Goal: Task Accomplishment & Management: Manage account settings

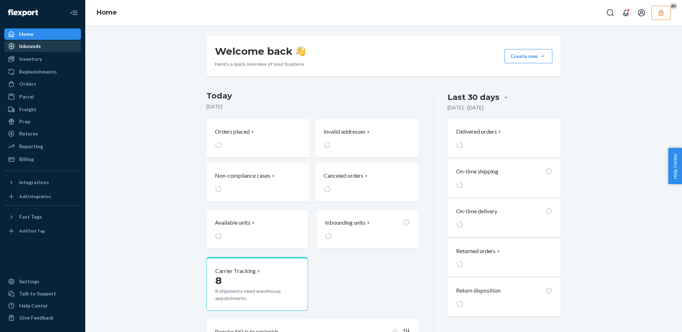
click at [40, 47] on div "Inbounds" at bounding box center [42, 46] width 75 height 10
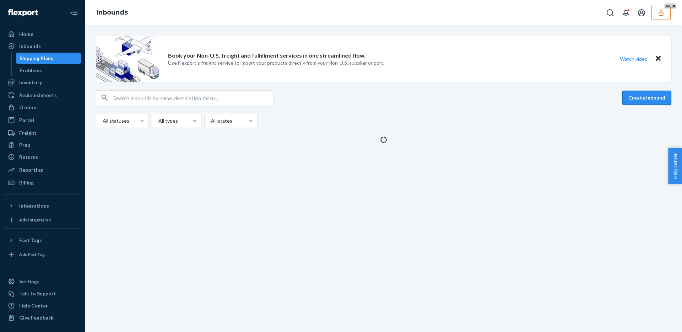
click at [639, 94] on button "Create inbound" at bounding box center [647, 98] width 49 height 14
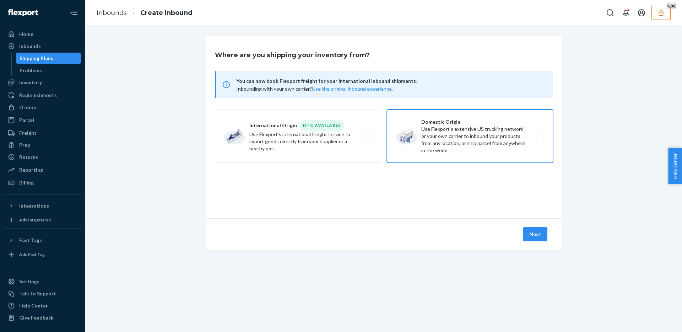
click at [444, 130] on label "Domestic Origin Use Flexport’s extensive US trucking network or your own carrie…" at bounding box center [470, 135] width 166 height 53
click at [540, 134] on input "Domestic Origin Use Flexport’s extensive US trucking network or your own carrie…" at bounding box center [542, 136] width 5 height 5
radio input "true"
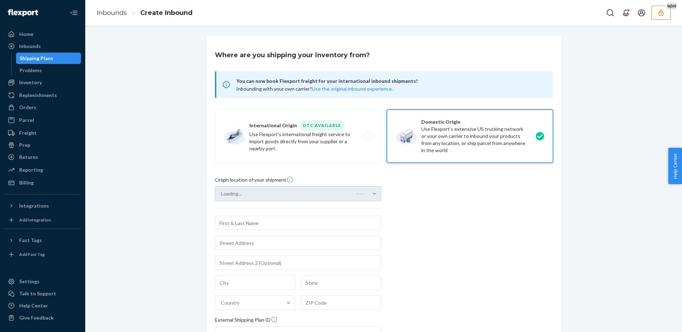
scroll to position [100, 0]
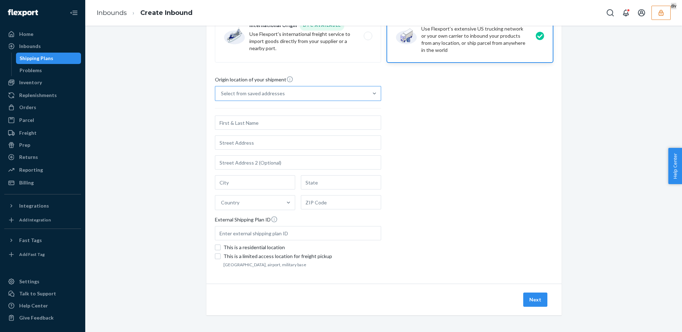
click at [307, 97] on div "Select from saved addresses" at bounding box center [291, 93] width 153 height 14
click at [222, 97] on input "Select from saved addresses" at bounding box center [221, 93] width 1 height 7
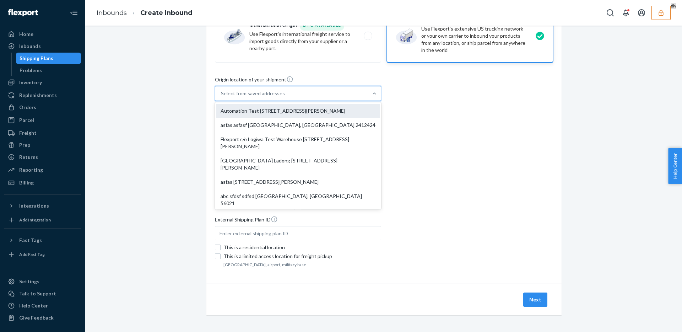
click at [305, 109] on div "Automation Test 110 Sutter St 9th Floor San Francisco, CA 94104" at bounding box center [297, 111] width 163 height 14
click at [222, 97] on input "option Automation Test 110 Sutter St 9th Floor San Francisco, CA 94104 focused,…" at bounding box center [221, 93] width 1 height 7
type input "Automation Test"
type input "110 Sutter St"
type input "9th Floor"
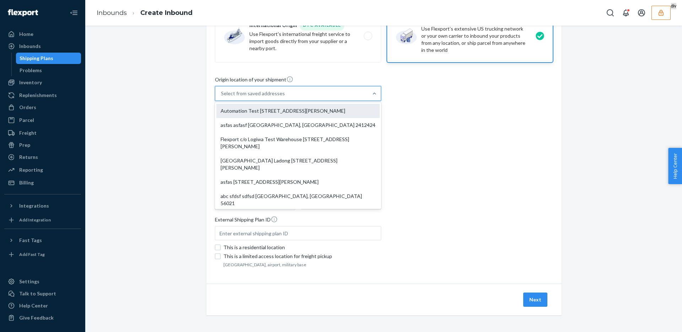
type input "San Francisco"
type input "CA"
type input "94104"
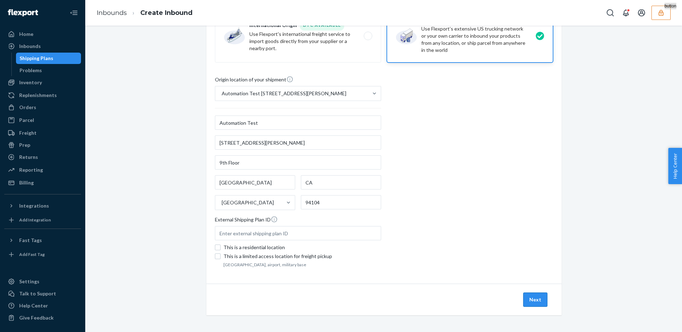
click at [541, 305] on button "Next" at bounding box center [535, 299] width 24 height 14
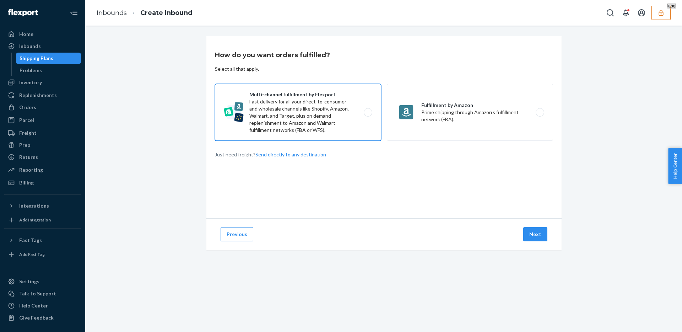
click at [365, 132] on label "Multi-channel fulfillment by Flexport Fast delivery for all your direct-to-cons…" at bounding box center [298, 112] width 166 height 57
click at [368, 115] on input "Multi-channel fulfillment by Flexport Fast delivery for all your direct-to-cons…" at bounding box center [370, 112] width 5 height 5
radio input "true"
click at [538, 240] on button "Next" at bounding box center [535, 234] width 24 height 14
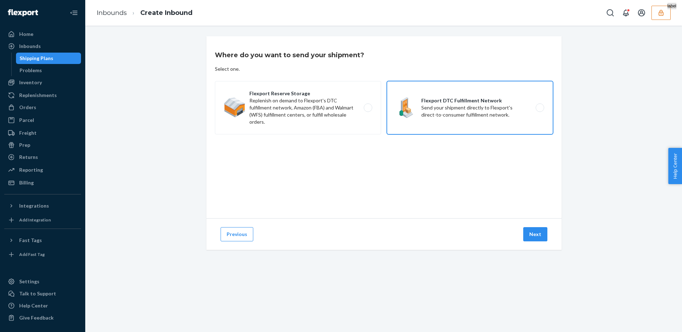
click at [459, 107] on label "Flexport DTC Fulfillment Network Send your shipment directly to Flexport's dire…" at bounding box center [470, 107] width 166 height 53
click at [540, 107] on input "Flexport DTC Fulfillment Network Send your shipment directly to Flexport's dire…" at bounding box center [542, 108] width 5 height 5
radio input "true"
click at [541, 229] on button "Next" at bounding box center [535, 234] width 24 height 14
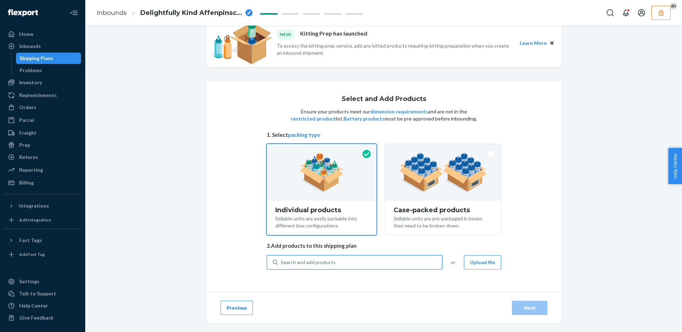
click at [325, 257] on div "Search and add products" at bounding box center [360, 262] width 164 height 13
click at [281, 259] on input "0 results available. Use Up and Down to choose options, press Enter to select t…" at bounding box center [281, 262] width 1 height 7
click at [316, 263] on div "Search and add products" at bounding box center [308, 262] width 55 height 7
click at [281, 263] on input "0 results available. Use Up and Down to choose options, press Enter to select t…" at bounding box center [281, 262] width 1 height 7
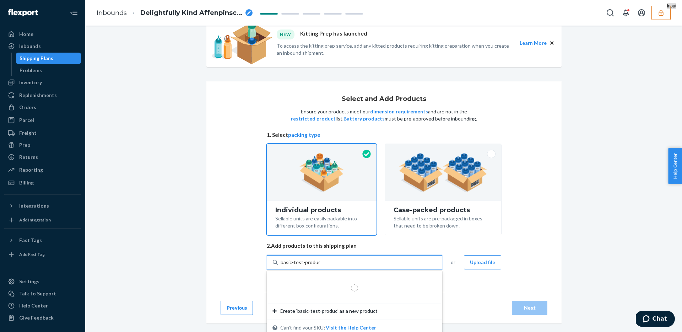
type input "basic-test-product"
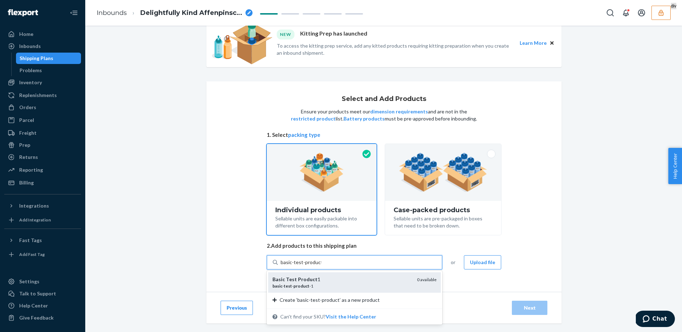
click at [325, 283] on div "basic - test - product -1" at bounding box center [342, 286] width 139 height 6
click at [322, 266] on input "basic-test-product" at bounding box center [301, 262] width 41 height 7
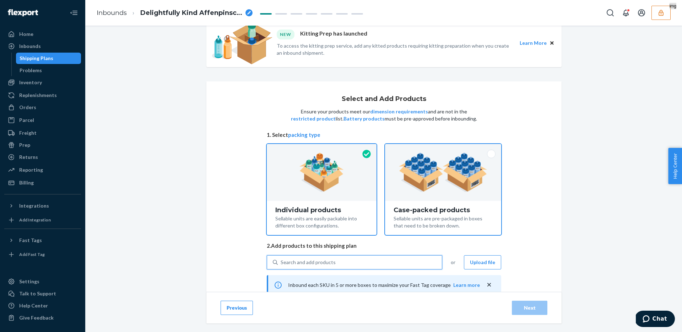
scroll to position [80, 0]
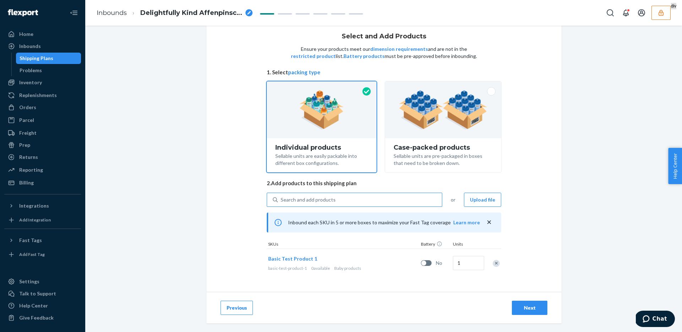
click at [519, 305] on div "Next" at bounding box center [529, 307] width 23 height 7
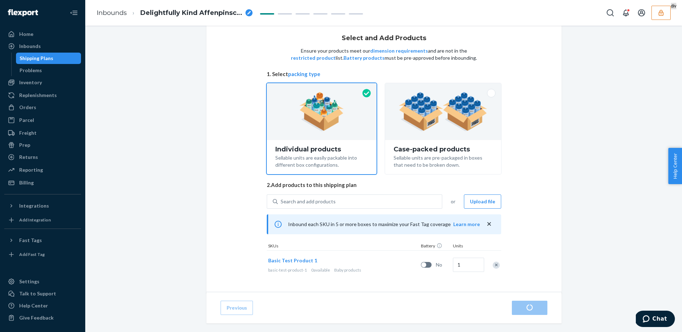
scroll to position [80, 0]
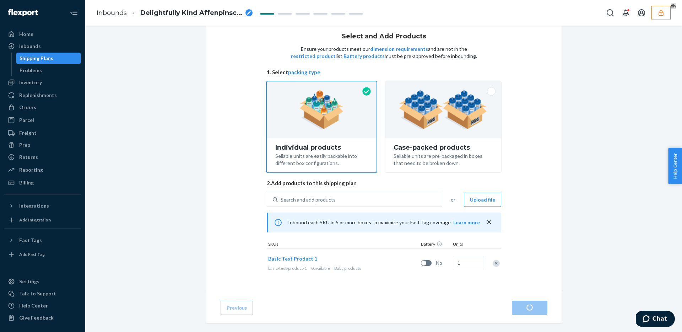
click at [472, 270] on div "1" at bounding box center [468, 263] width 32 height 29
click at [472, 267] on input "1" at bounding box center [468, 263] width 31 height 14
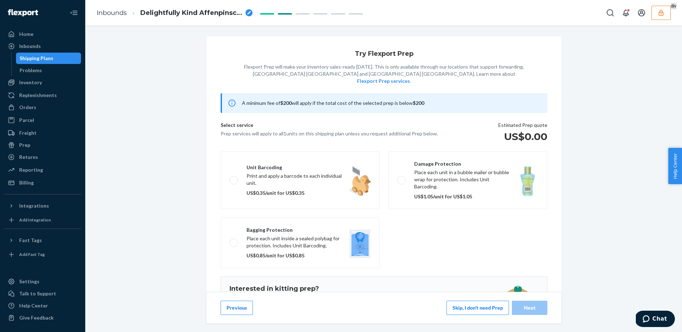
scroll to position [61, 0]
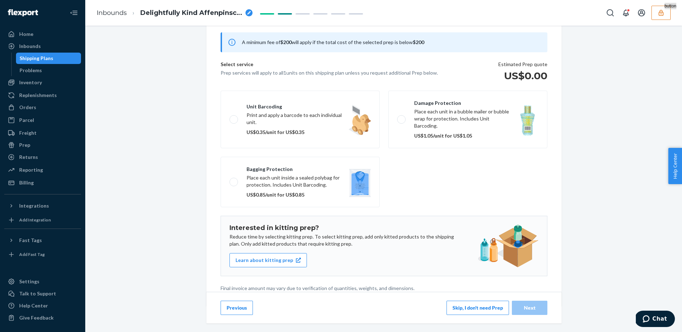
click at [243, 307] on button "Previous" at bounding box center [237, 308] width 32 height 14
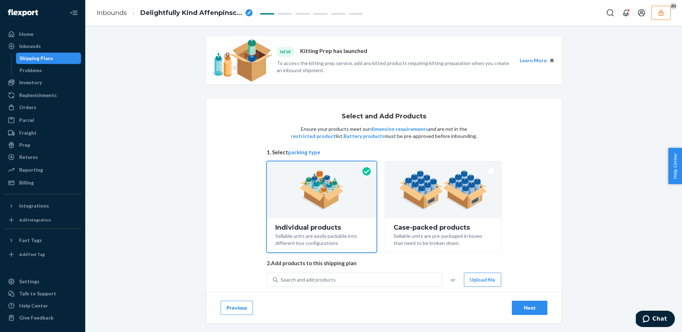
scroll to position [76, 0]
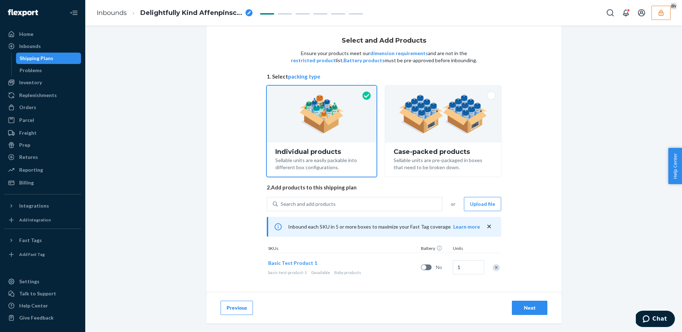
click at [501, 267] on div at bounding box center [493, 267] width 18 height 19
click at [497, 267] on div "Remove Item" at bounding box center [496, 267] width 7 height 7
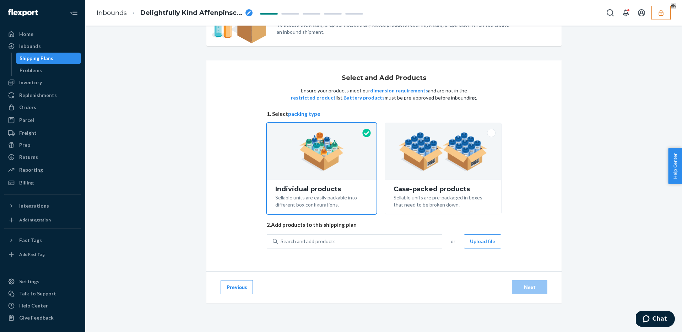
click at [337, 249] on div "Search and add products or Upload file" at bounding box center [384, 245] width 235 height 23
click at [329, 244] on div "Search and add products" at bounding box center [360, 241] width 164 height 13
click at [281, 244] on input "Search and add products" at bounding box center [281, 241] width 1 height 7
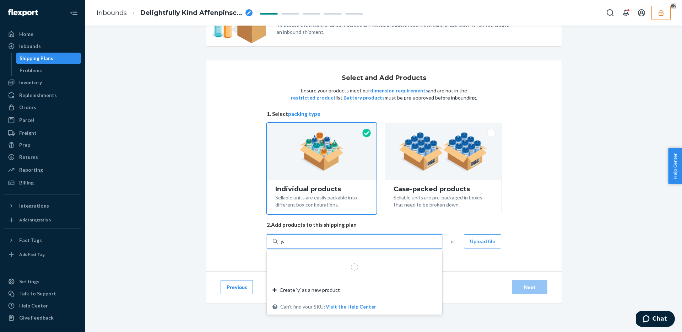
type input "yash"
type input "kit"
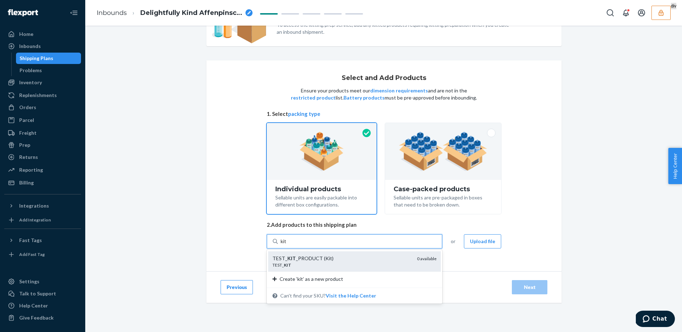
click at [344, 264] on div "TEST_ KIT" at bounding box center [342, 265] width 139 height 6
click at [287, 245] on input "kit" at bounding box center [284, 241] width 6 height 7
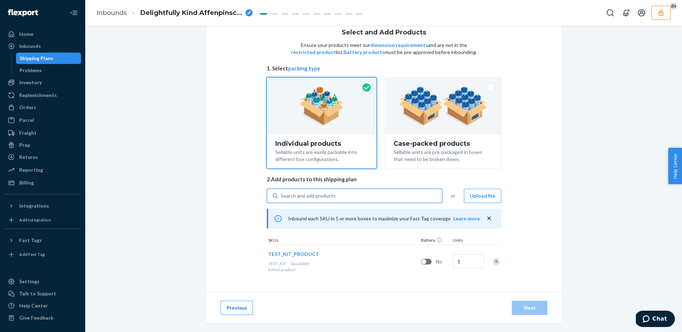
scroll to position [85, 0]
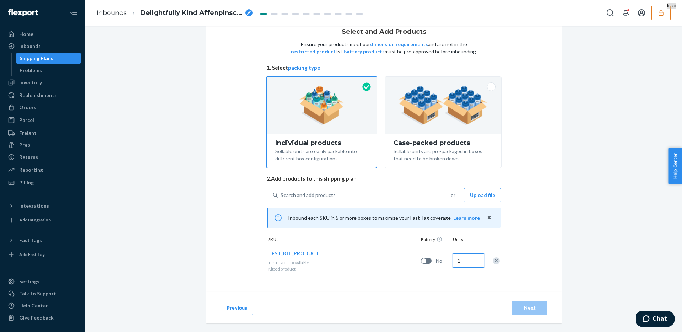
click at [470, 259] on input "1" at bounding box center [468, 260] width 31 height 14
type input "10"
click at [516, 302] on button "Next" at bounding box center [530, 308] width 36 height 14
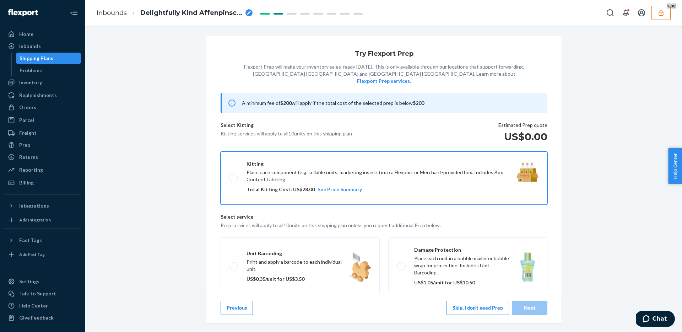
click at [410, 168] on label "Kitting Place each component (e.g. sellable units, marketing inserts) into a Fl…" at bounding box center [384, 177] width 327 height 53
click at [234, 176] on input "Kitting Place each component (e.g. sellable units, marketing inserts) into a Fl…" at bounding box center [232, 178] width 5 height 5
checkbox input "true"
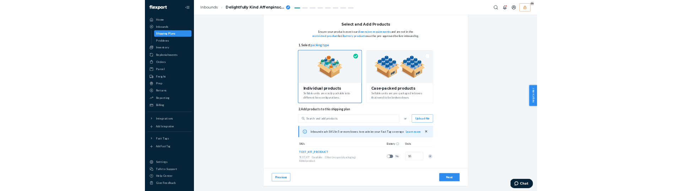
scroll to position [85, 0]
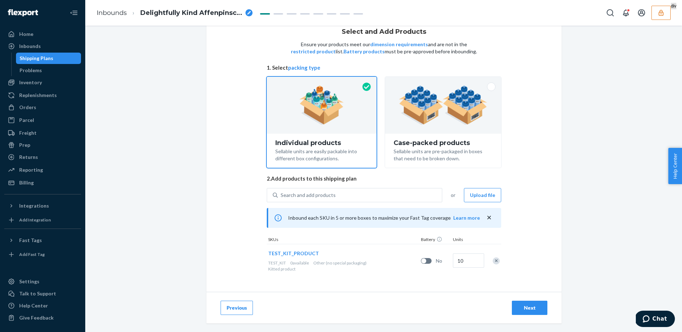
click at [497, 267] on div at bounding box center [493, 260] width 18 height 19
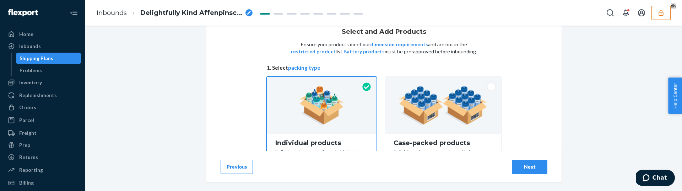
scroll to position [226, 0]
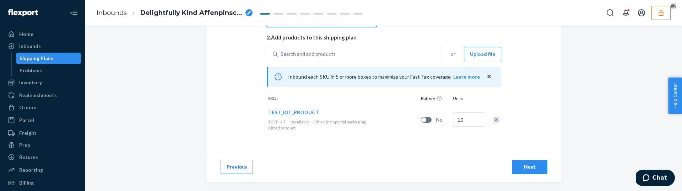
click at [494, 118] on div "Remove Item" at bounding box center [496, 119] width 7 height 7
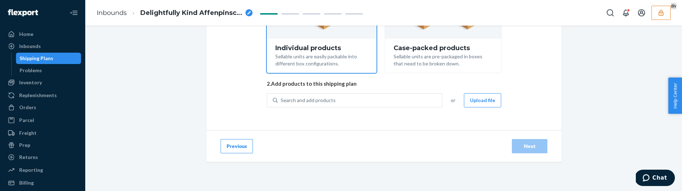
scroll to position [179, 0]
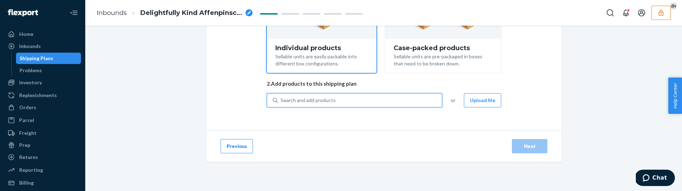
click at [320, 96] on div "Search and add products" at bounding box center [360, 100] width 164 height 13
click at [281, 97] on input "0 results available. Use Up and Down to choose options, press Enter to select t…" at bounding box center [281, 100] width 1 height 7
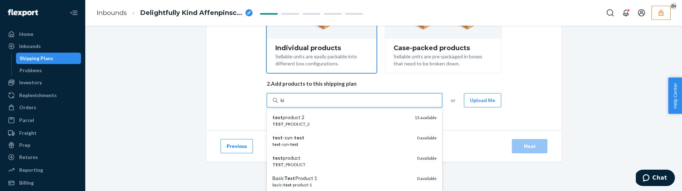
type input "kit"
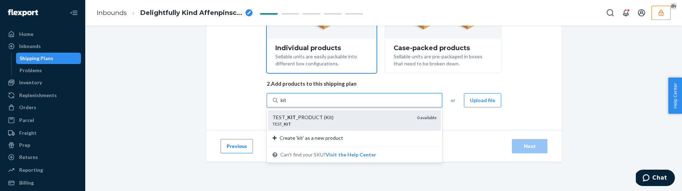
click at [352, 116] on div "TEST_ KIT _PRODUCT (Kit)" at bounding box center [342, 117] width 139 height 7
click at [287, 104] on input "kit" at bounding box center [284, 100] width 6 height 7
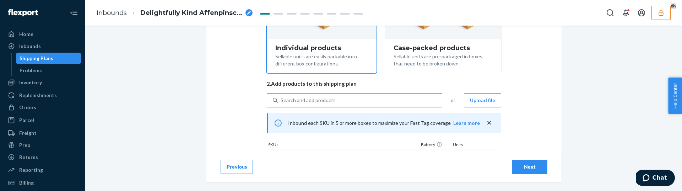
click at [373, 101] on div "Search and add products" at bounding box center [360, 100] width 164 height 13
click at [281, 101] on input "Search and add products" at bounding box center [281, 100] width 1 height 7
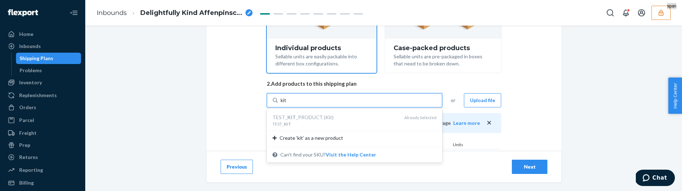
type input "kit"
click at [458, 87] on span "2. Add products to this shipping plan" at bounding box center [384, 83] width 235 height 7
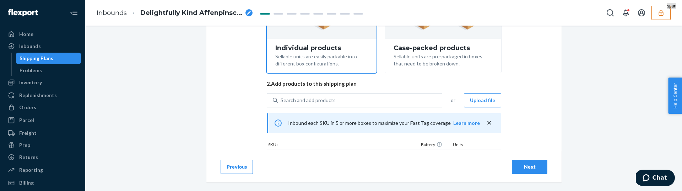
scroll to position [226, 0]
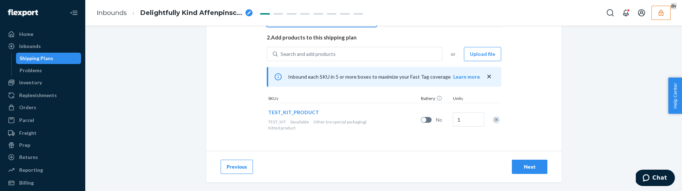
click at [495, 120] on div "Remove Item" at bounding box center [496, 119] width 7 height 7
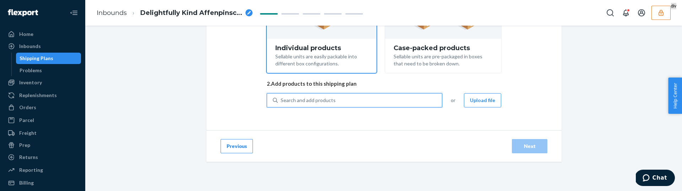
click at [403, 102] on div "Search and add products" at bounding box center [360, 100] width 164 height 13
click at [281, 102] on input "0 results available. Use Up and Down to choose options, press Enter to select t…" at bounding box center [281, 100] width 1 height 7
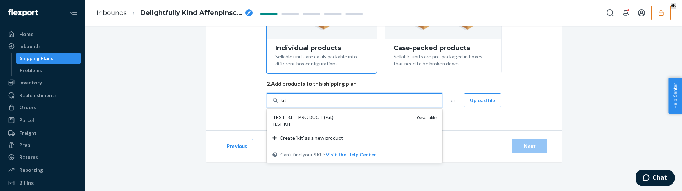
type input "kit"
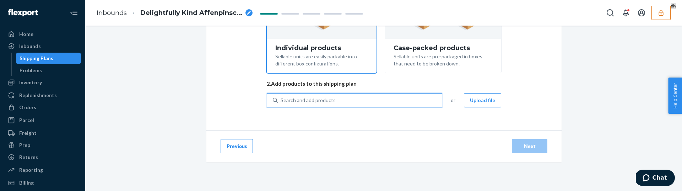
click at [358, 103] on div "Search and add products" at bounding box center [360, 100] width 164 height 13
click at [281, 103] on input "0 results available. Select is focused ,type to refine list, press Down to open…" at bounding box center [281, 100] width 1 height 7
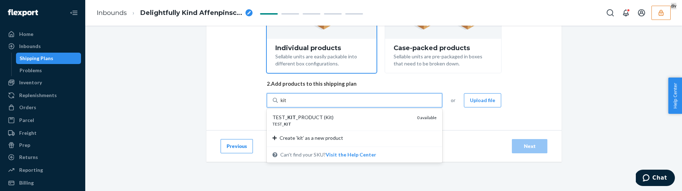
type input "kit"
click at [216, 107] on div "Select and Add Products Ensure your products meet our dimension requirements an…" at bounding box center [383, 24] width 355 height 211
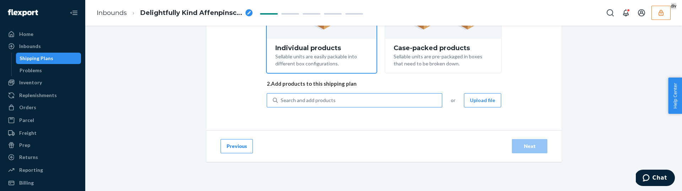
click at [373, 98] on div "Search and add products" at bounding box center [360, 100] width 164 height 13
click at [281, 98] on input "Search and add products" at bounding box center [281, 100] width 1 height 7
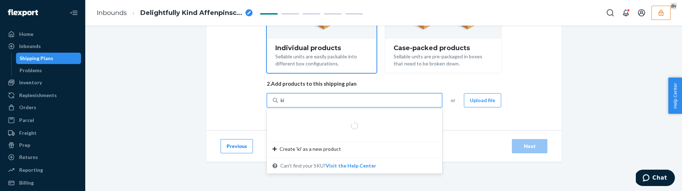
type input "kit"
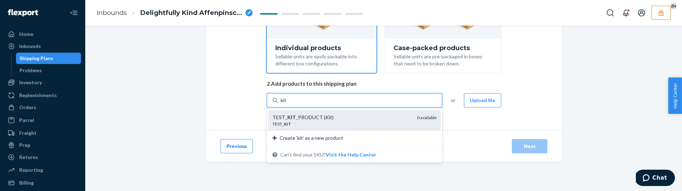
click at [350, 120] on div "TEST_ KIT _PRODUCT (Kit)" at bounding box center [342, 117] width 139 height 7
click at [287, 104] on input "kit" at bounding box center [284, 100] width 6 height 7
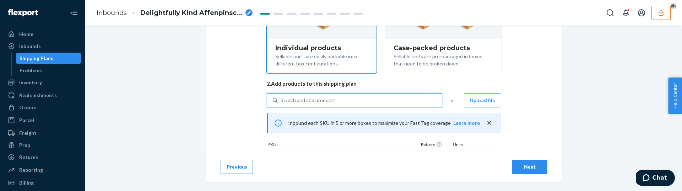
scroll to position [226, 0]
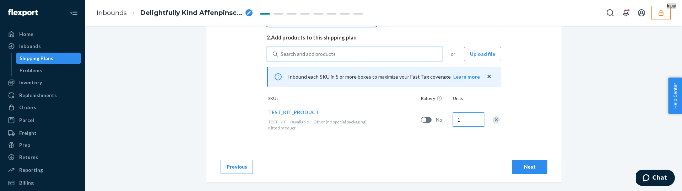
click at [470, 120] on input "1" at bounding box center [468, 119] width 31 height 14
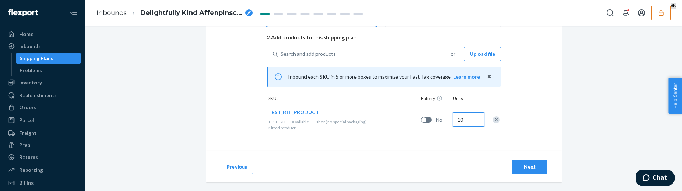
type input "10"
click at [499, 141] on div "Select and Add Products Ensure your products meet our dimension requirements an…" at bounding box center [383, 12] width 355 height 278
click at [517, 162] on button "Next" at bounding box center [530, 167] width 36 height 14
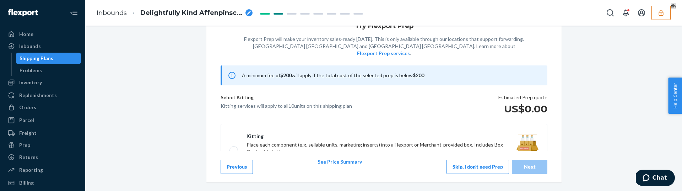
scroll to position [39, 0]
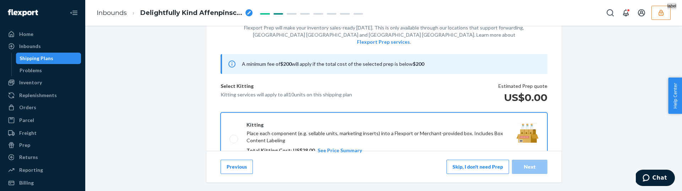
click at [235, 131] on label "Kitting Place each component (e.g. sellable units, marketing inserts) into a Fl…" at bounding box center [384, 138] width 327 height 53
click at [234, 136] on input "Kitting Place each component (e.g. sellable units, marketing inserts) into a Fl…" at bounding box center [232, 138] width 5 height 5
checkbox input "true"
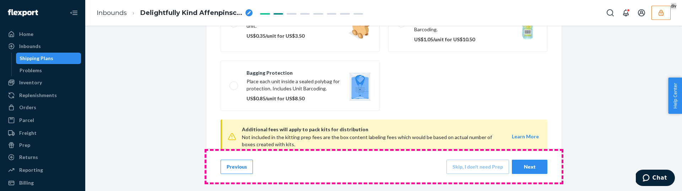
scroll to position [262, 0]
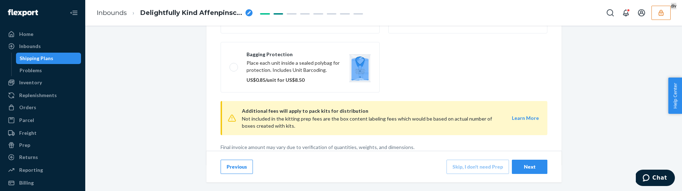
click at [526, 168] on div "Next" at bounding box center [529, 166] width 23 height 7
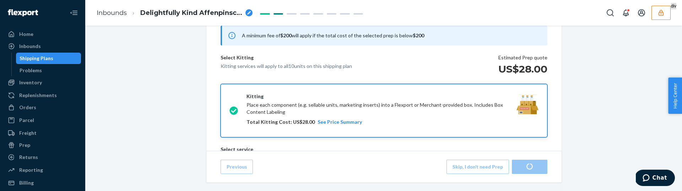
scroll to position [67, 0]
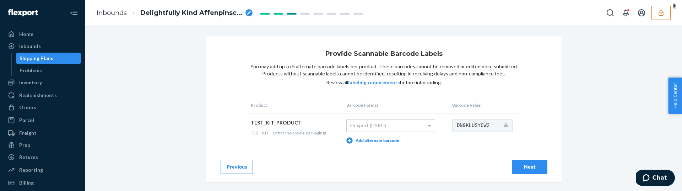
scroll to position [24, 0]
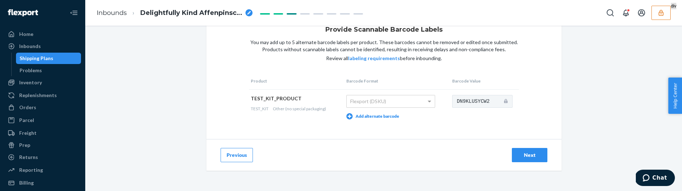
click at [538, 153] on div "Next" at bounding box center [529, 154] width 23 height 7
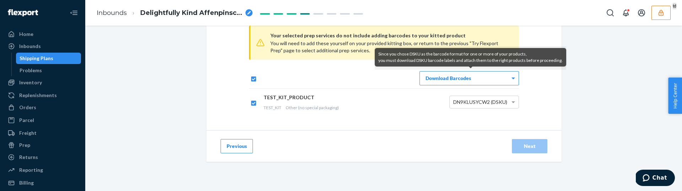
scroll to position [54, 0]
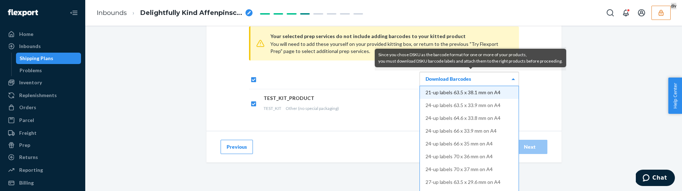
click at [462, 80] on div "Download Barcodes" at bounding box center [469, 79] width 99 height 14
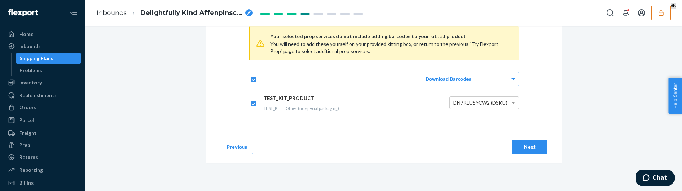
click at [528, 146] on div "Next" at bounding box center [529, 146] width 23 height 7
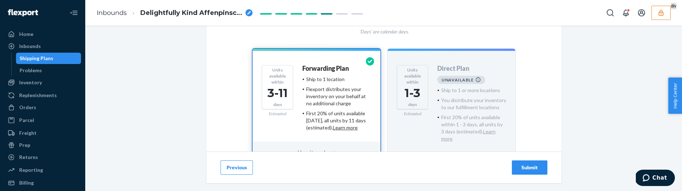
scroll to position [115, 0]
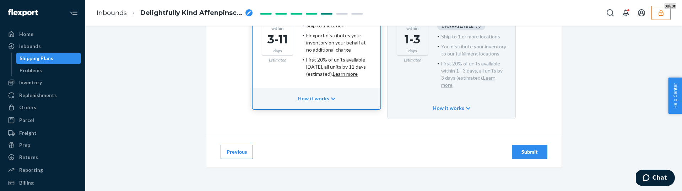
click at [521, 148] on button "Submit" at bounding box center [530, 152] width 36 height 14
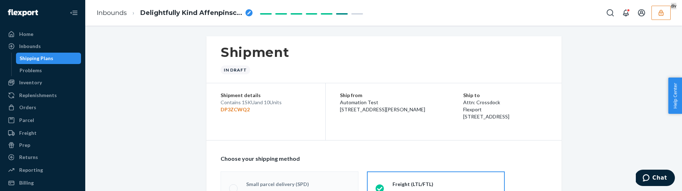
radio input "true"
radio input "false"
radio input "true"
radio input "false"
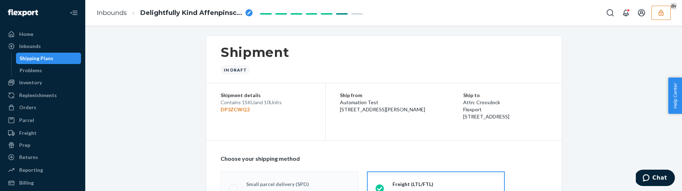
radio input "true"
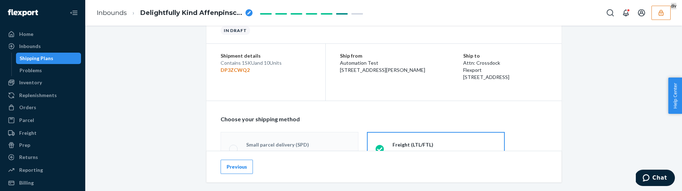
scroll to position [40, 0]
click at [238, 69] on p "DP3ZCWQ2" at bounding box center [266, 69] width 91 height 7
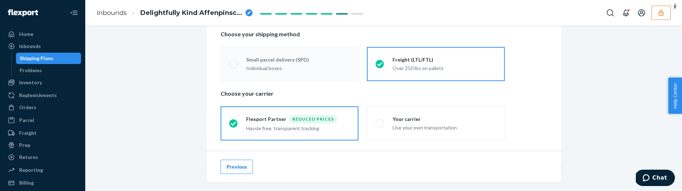
scroll to position [118, 0]
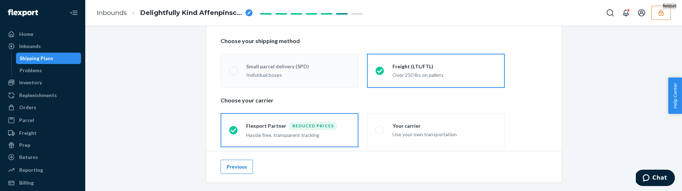
click at [312, 66] on div "Small parcel delivery (SPD)" at bounding box center [298, 66] width 104 height 7
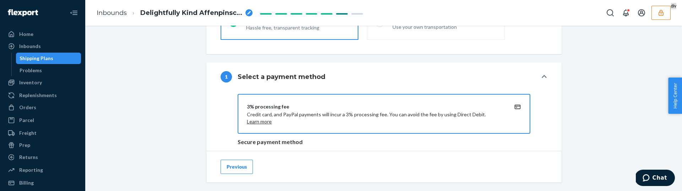
scroll to position [225, 0]
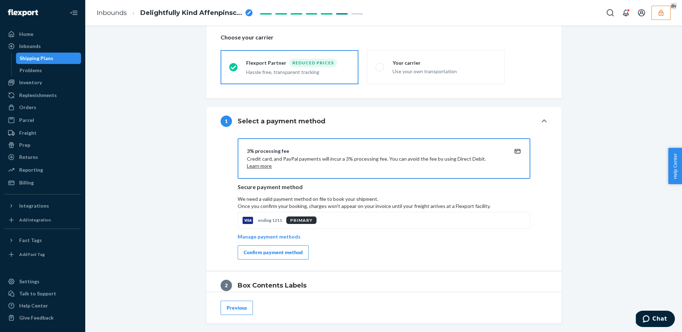
scroll to position [181, 0]
click at [275, 251] on div "Confirm payment method" at bounding box center [273, 251] width 59 height 7
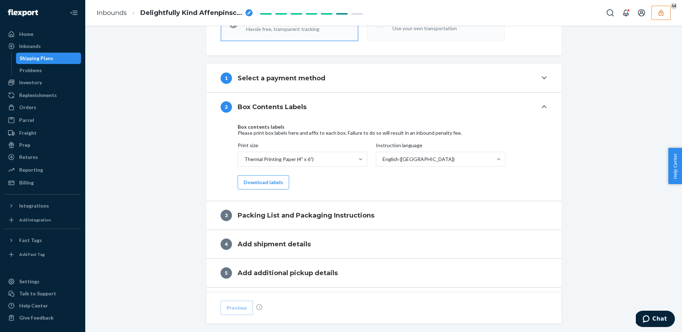
scroll to position [226, 0]
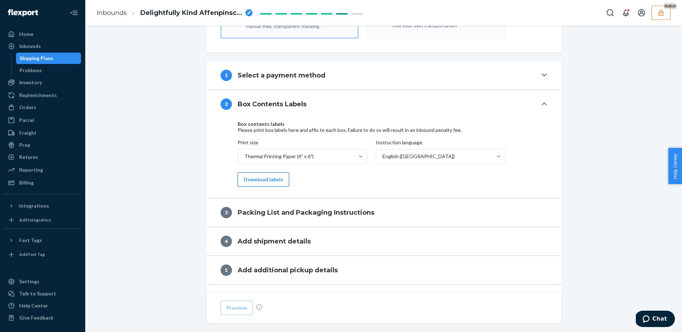
click at [266, 178] on button "Download labels" at bounding box center [264, 179] width 52 height 14
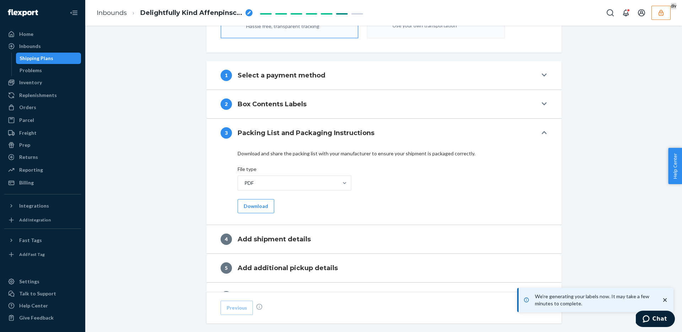
scroll to position [260, 0]
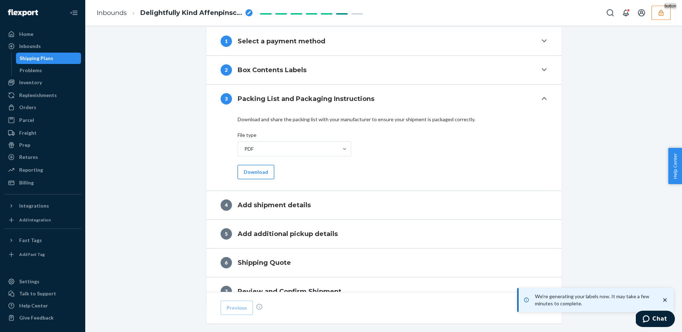
click at [254, 174] on button "Download" at bounding box center [256, 172] width 37 height 14
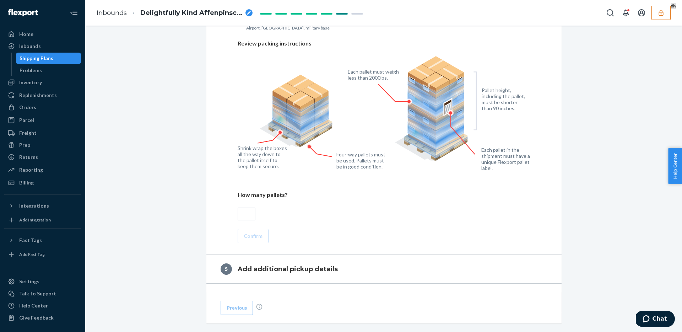
scroll to position [435, 0]
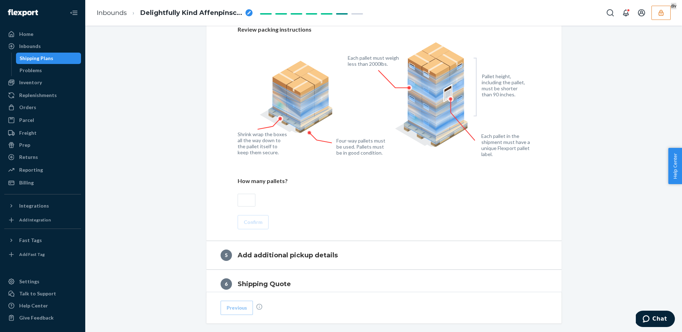
click at [247, 198] on input "text" at bounding box center [247, 200] width 18 height 13
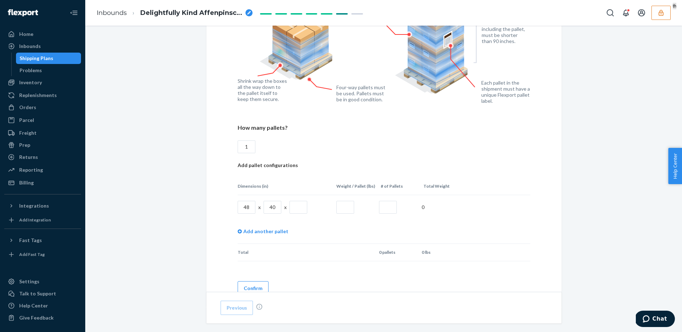
scroll to position [508, 0]
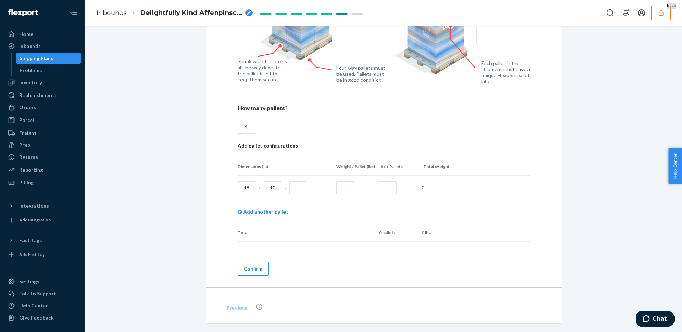
type input "1"
click at [300, 186] on input "text" at bounding box center [299, 187] width 18 height 13
type input "40"
type input "200"
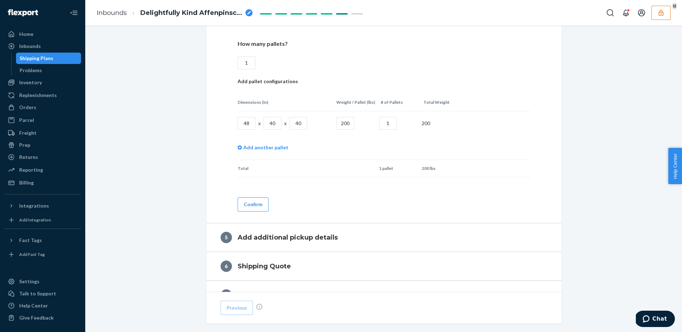
scroll to position [590, 0]
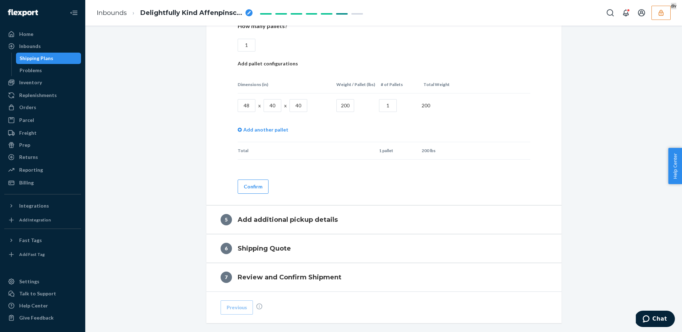
type input "1"
click at [251, 189] on button "Confirm" at bounding box center [253, 186] width 31 height 14
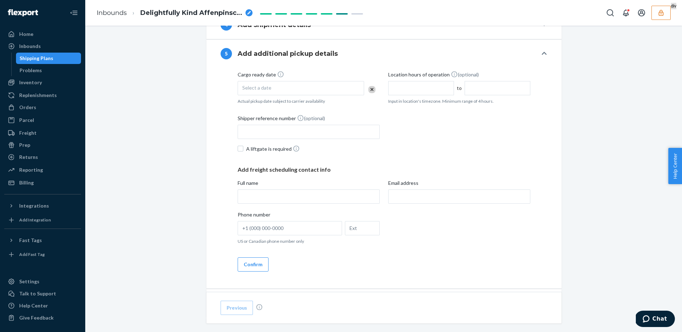
scroll to position [363, 0]
click at [275, 88] on div "Select a date" at bounding box center [301, 88] width 127 height 14
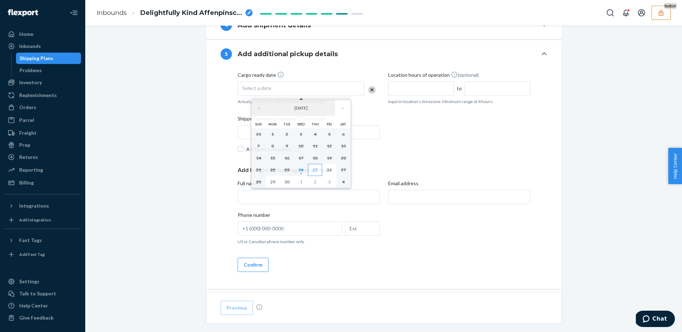
click at [316, 166] on button "25" at bounding box center [315, 170] width 14 height 12
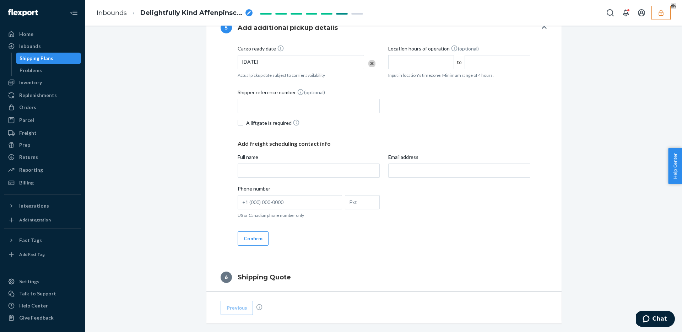
scroll to position [412, 0]
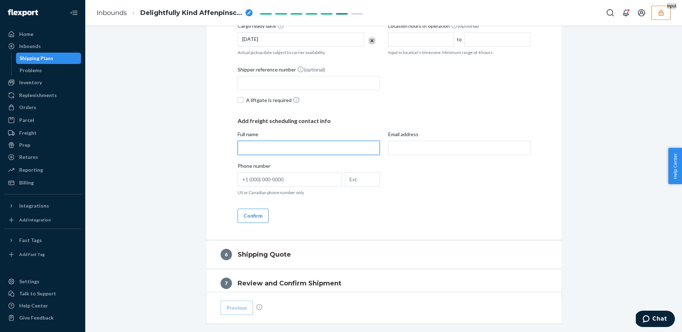
click at [273, 145] on input "Full name" at bounding box center [309, 148] width 142 height 14
type input "Datadog Test"
click at [434, 152] on input "Email address" at bounding box center [459, 148] width 142 height 14
click at [470, 146] on input "Email address" at bounding box center [459, 148] width 142 height 14
type input "yashtest@gmail.com"
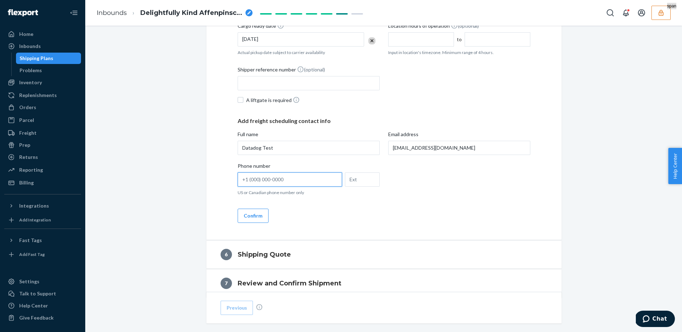
click at [265, 173] on input "Phone number US or Canadian phone number only" at bounding box center [290, 179] width 104 height 14
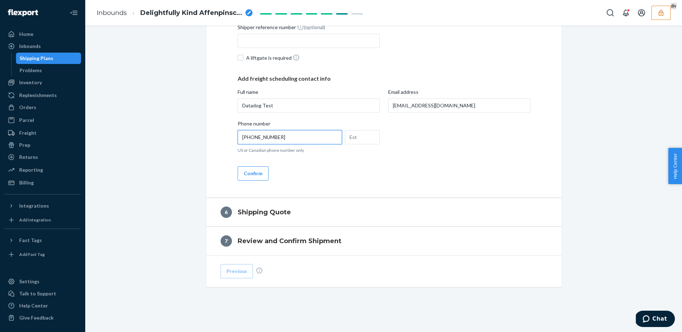
scroll to position [456, 0]
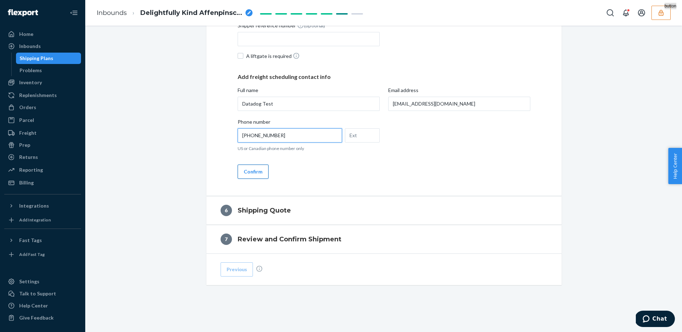
type input "(308) 773-1840"
click at [253, 171] on button "Confirm" at bounding box center [253, 172] width 31 height 14
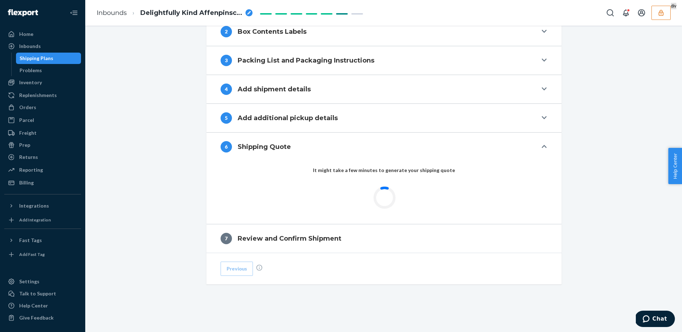
scroll to position [324, 0]
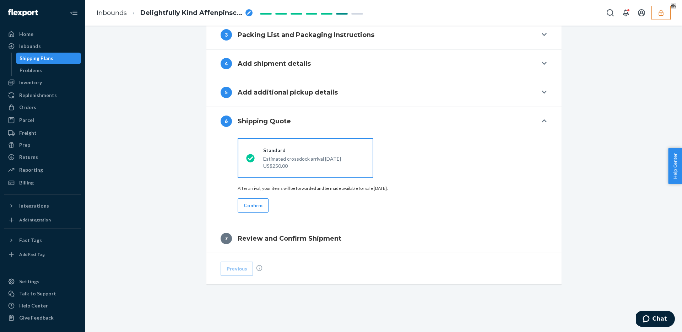
click at [339, 202] on div "Standard Estimated crossdock arrival Oct 1 US$250.00 After arrival, your items …" at bounding box center [384, 173] width 327 height 77
click at [267, 202] on button "Confirm" at bounding box center [253, 205] width 31 height 14
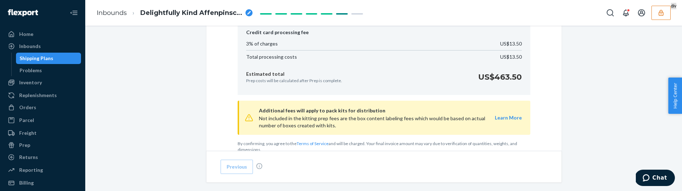
scroll to position [708, 0]
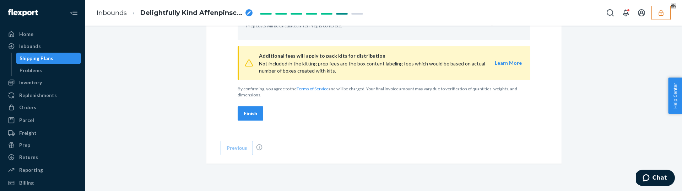
click at [252, 113] on div "Finish" at bounding box center [251, 113] width 14 height 7
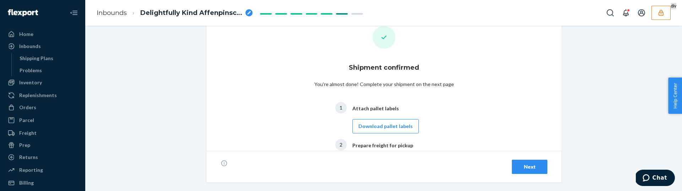
scroll to position [4, 0]
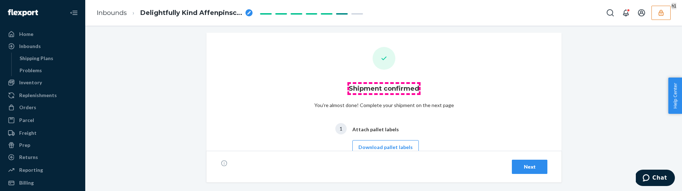
click at [378, 91] on h1 "Shipment confirmed" at bounding box center [384, 88] width 70 height 9
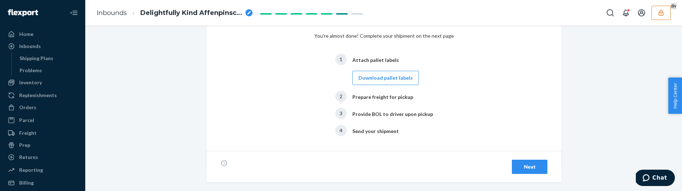
scroll to position [74, 0]
click at [387, 78] on button "Download pallet labels" at bounding box center [386, 77] width 66 height 14
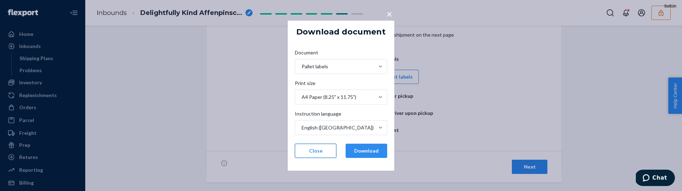
click at [315, 149] on button "Close" at bounding box center [316, 151] width 42 height 14
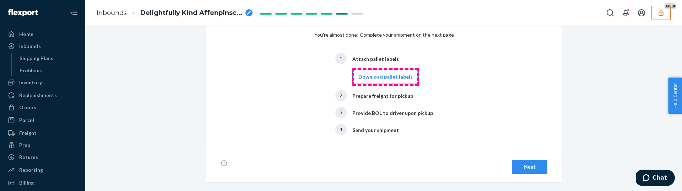
click at [385, 77] on button "Download pallet labels" at bounding box center [386, 77] width 66 height 14
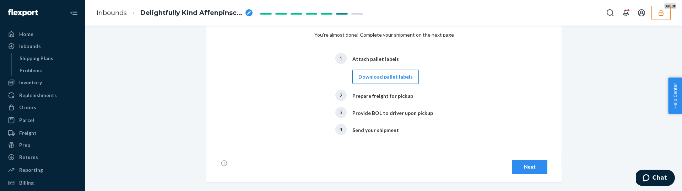
click at [373, 77] on button "Download pallet labels" at bounding box center [386, 77] width 66 height 14
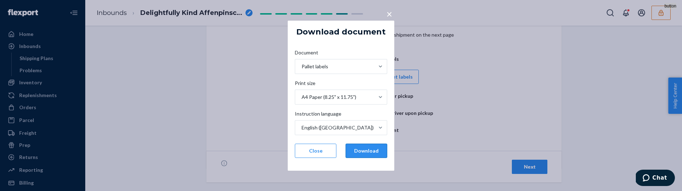
click at [360, 149] on button "Download" at bounding box center [367, 151] width 42 height 14
click at [312, 154] on button "Close" at bounding box center [316, 151] width 42 height 14
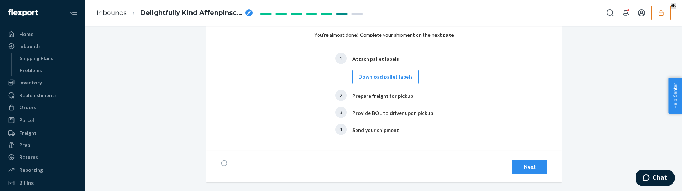
scroll to position [92, 0]
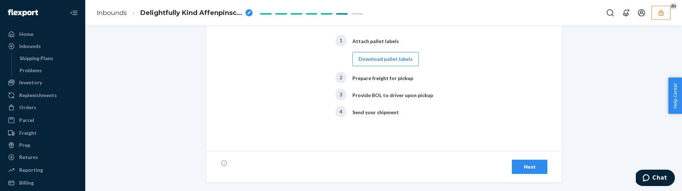
click at [522, 165] on div "Next" at bounding box center [529, 166] width 23 height 7
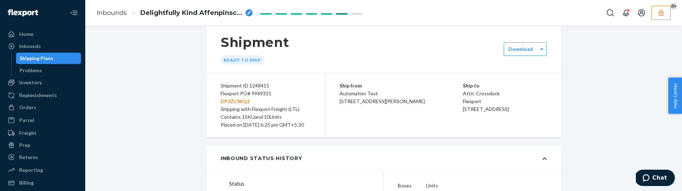
scroll to position [9, 0]
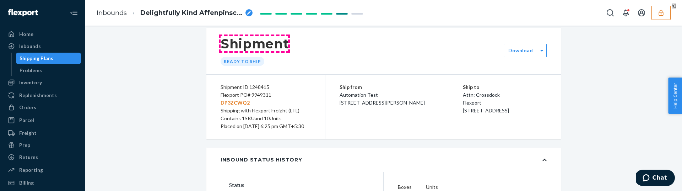
click at [244, 47] on h1 "Shipment" at bounding box center [255, 43] width 69 height 15
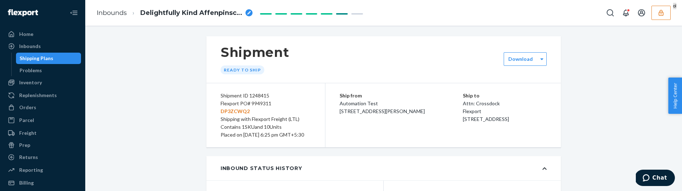
scroll to position [6, 0]
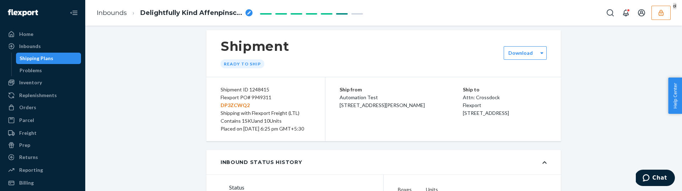
click at [231, 102] on p "DP3ZCWQ2" at bounding box center [266, 105] width 90 height 8
